Goal: Find specific page/section: Find specific page/section

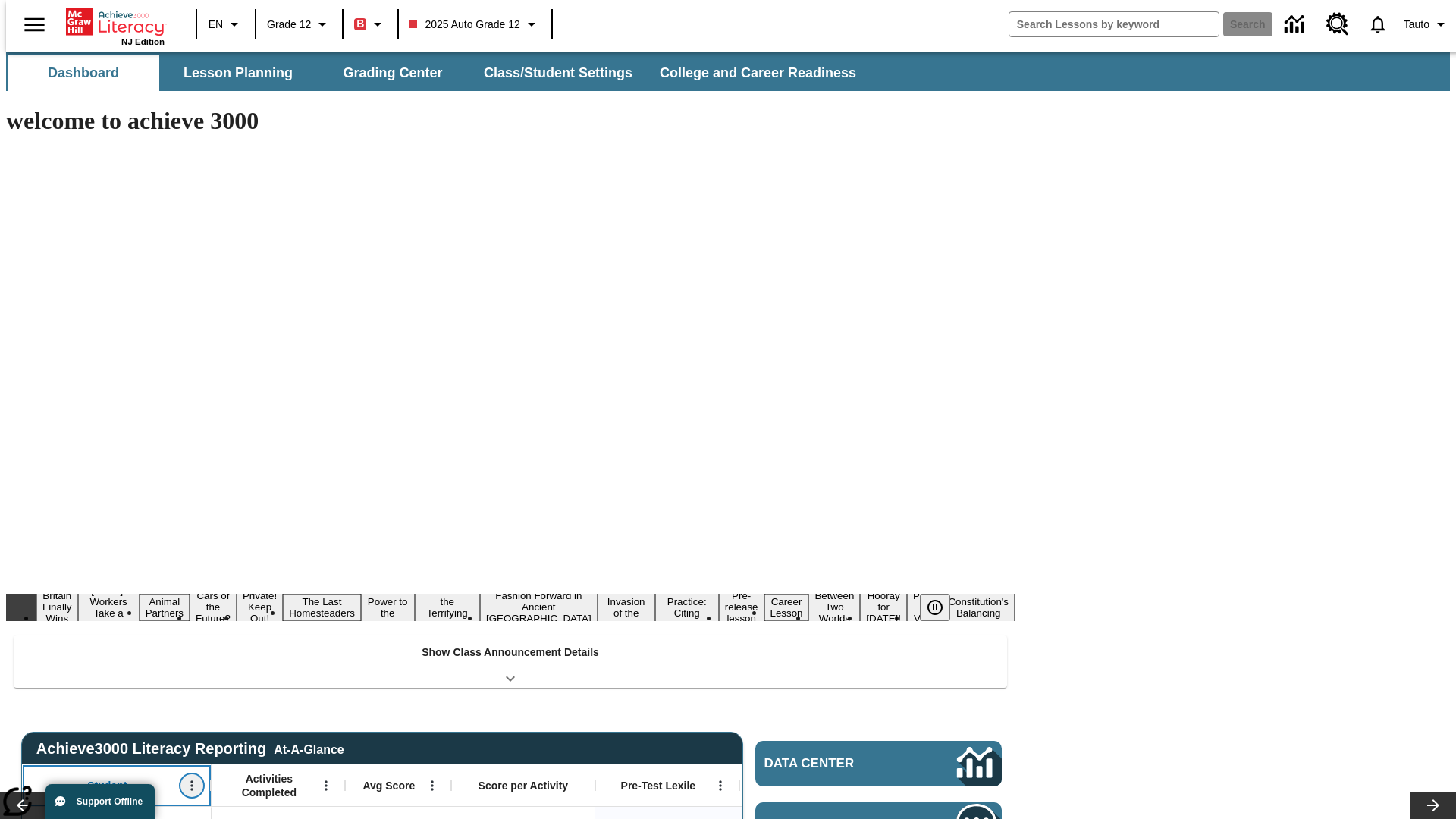
click at [190, 781] on icon "Open Menu" at bounding box center [191, 785] width 2 height 10
click at [28, 534] on icon at bounding box center [28, 534] width 10 height 10
click at [190, 781] on icon "Student, Open Menu," at bounding box center [191, 785] width 2 height 10
click at [28, 534] on icon at bounding box center [28, 534] width 10 height 10
click at [325, 781] on icon "Open Menu" at bounding box center [325, 785] width 2 height 10
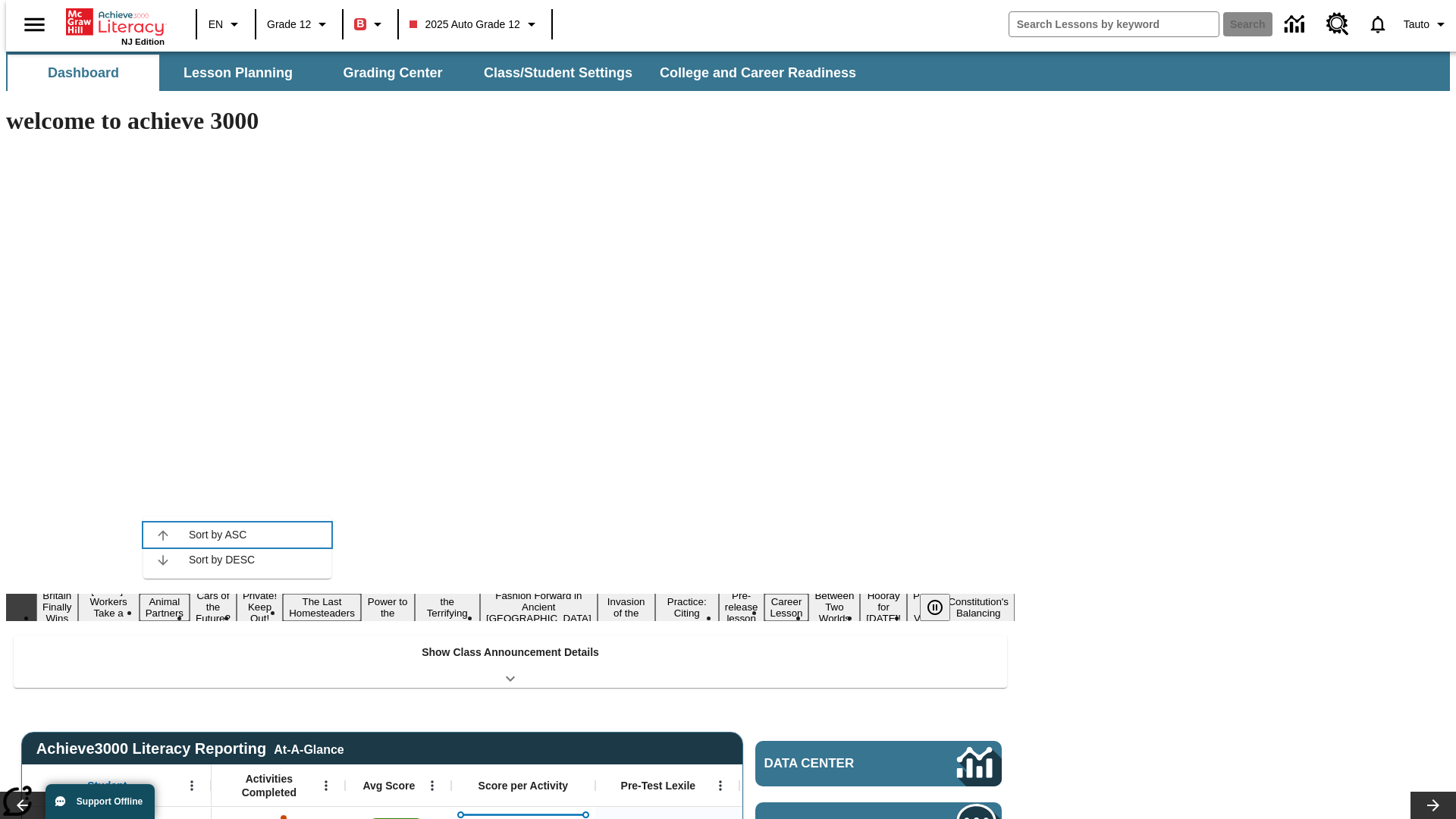
click at [163, 534] on icon at bounding box center [162, 534] width 10 height 10
click at [325, 781] on icon "Activities Completed, Open Menu," at bounding box center [325, 785] width 2 height 10
click at [163, 534] on icon at bounding box center [162, 534] width 10 height 10
click at [431, 781] on icon "Open Menu" at bounding box center [431, 785] width 2 height 10
